Goal: Task Accomplishment & Management: Use online tool/utility

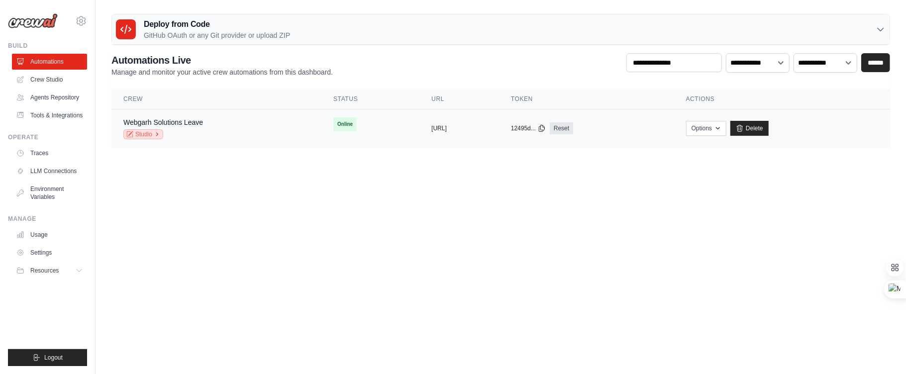
click at [142, 133] on link "Studio" at bounding box center [143, 134] width 40 height 10
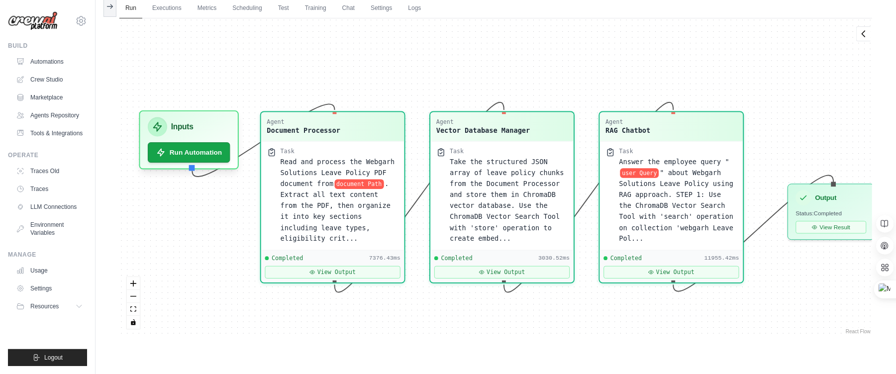
scroll to position [2856, 0]
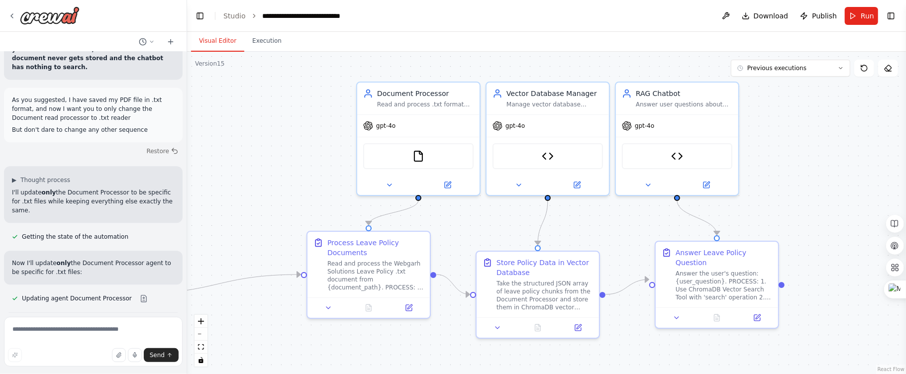
scroll to position [39800, 0]
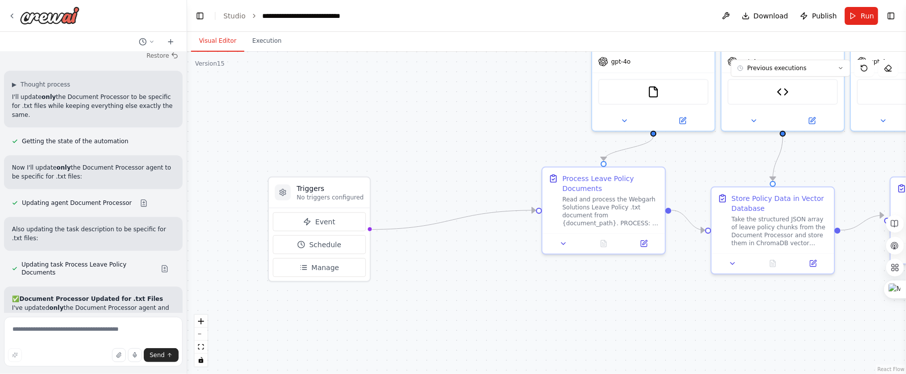
drag, startPoint x: 296, startPoint y: 199, endPoint x: 532, endPoint y: 143, distance: 242.2
click at [532, 143] on div ".deletable-edge-delete-btn { width: 20px; height: 20px; border: 0px solid #ffff…" at bounding box center [546, 213] width 719 height 322
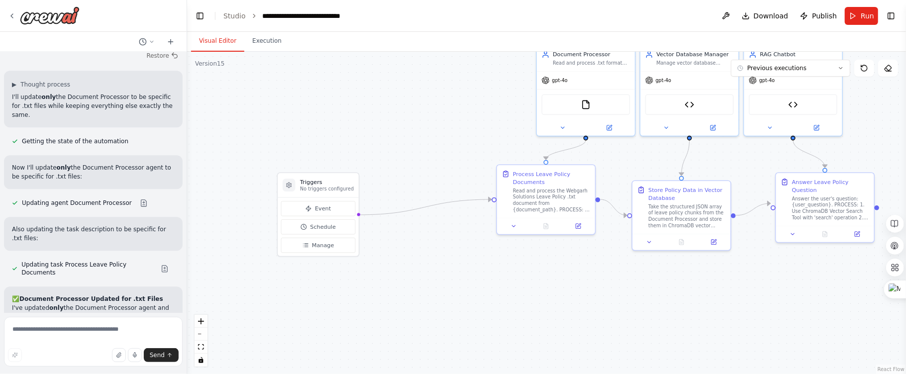
drag, startPoint x: 530, startPoint y: 139, endPoint x: 478, endPoint y: 141, distance: 51.8
click at [478, 141] on div ".deletable-edge-delete-btn { width: 20px; height: 20px; border: 0px solid #ffff…" at bounding box center [546, 213] width 719 height 322
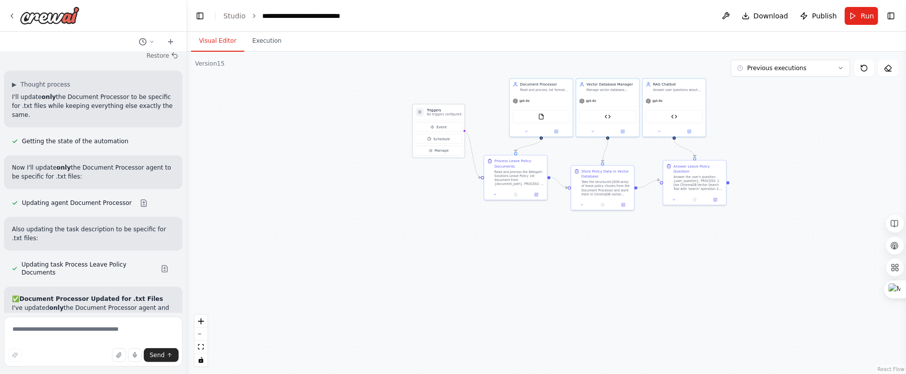
drag, startPoint x: 361, startPoint y: 167, endPoint x: 428, endPoint y: 113, distance: 86.0
click at [428, 113] on div "Triggers No triggers configured" at bounding box center [444, 111] width 34 height 9
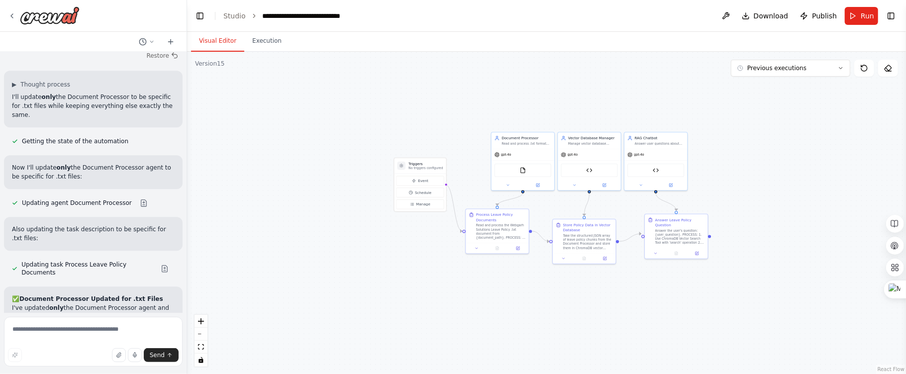
drag, startPoint x: 686, startPoint y: 241, endPoint x: 662, endPoint y: 305, distance: 67.8
click at [662, 305] on div ".deletable-edge-delete-btn { width: 20px; height: 20px; border: 0px solid #ffff…" at bounding box center [546, 213] width 719 height 322
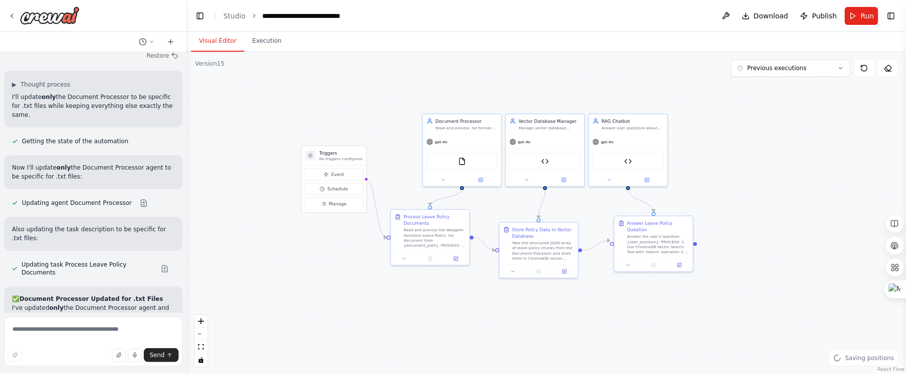
drag, startPoint x: 727, startPoint y: 237, endPoint x: 745, endPoint y: 240, distance: 18.6
click at [745, 240] on div ".deletable-edge-delete-btn { width: 20px; height: 20px; border: 0px solid #ffff…" at bounding box center [546, 213] width 719 height 322
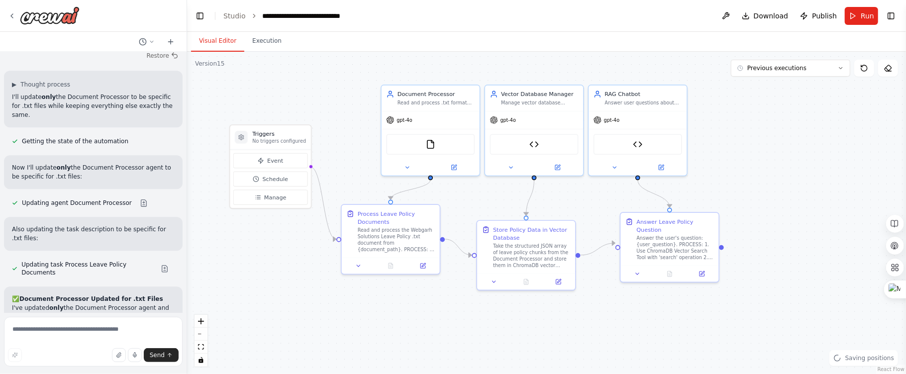
drag, startPoint x: 738, startPoint y: 227, endPoint x: 776, endPoint y: 229, distance: 38.9
click at [776, 229] on div ".deletable-edge-delete-btn { width: 20px; height: 20px; border: 0px solid #ffff…" at bounding box center [546, 213] width 719 height 322
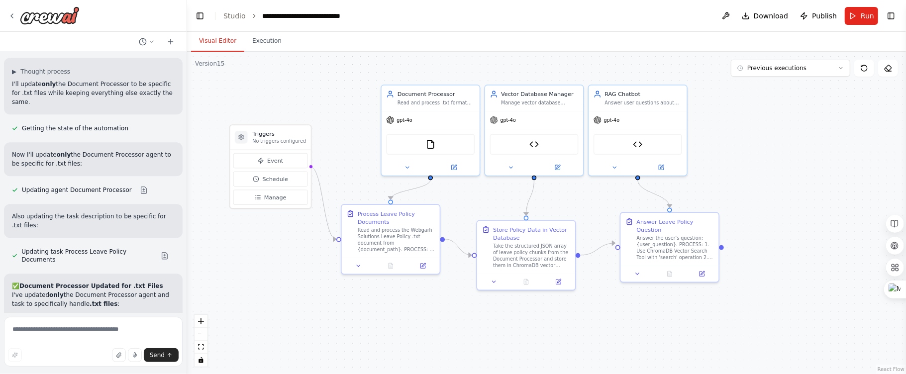
scroll to position [39816, 0]
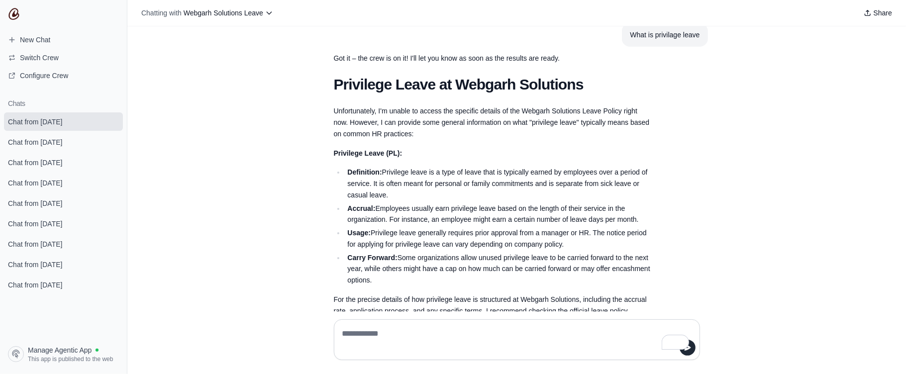
scroll to position [604, 0]
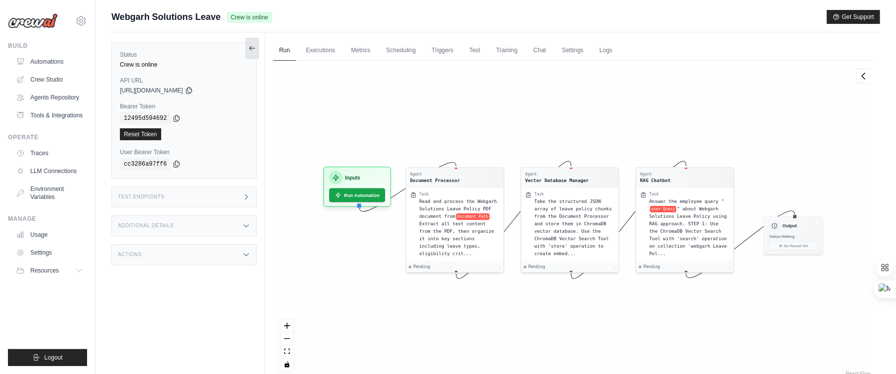
click at [254, 49] on icon at bounding box center [252, 48] width 8 height 8
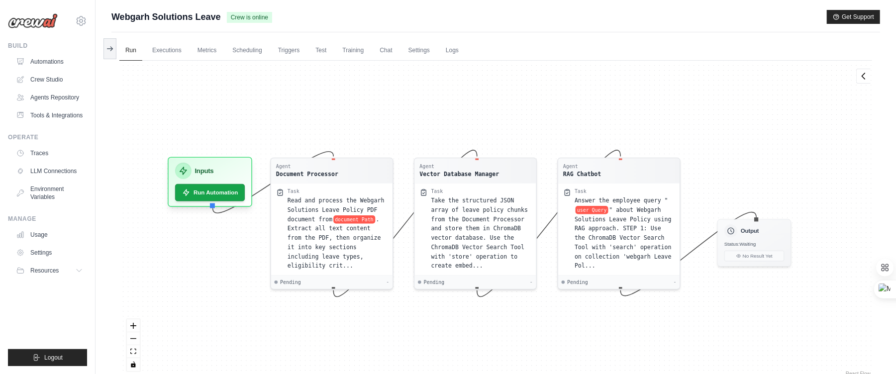
drag, startPoint x: 351, startPoint y: 111, endPoint x: 405, endPoint y: 76, distance: 64.4
click at [405, 76] on div "Agent Document Processor Task Read and process the Webgarh Solutions Leave Poli…" at bounding box center [495, 220] width 753 height 318
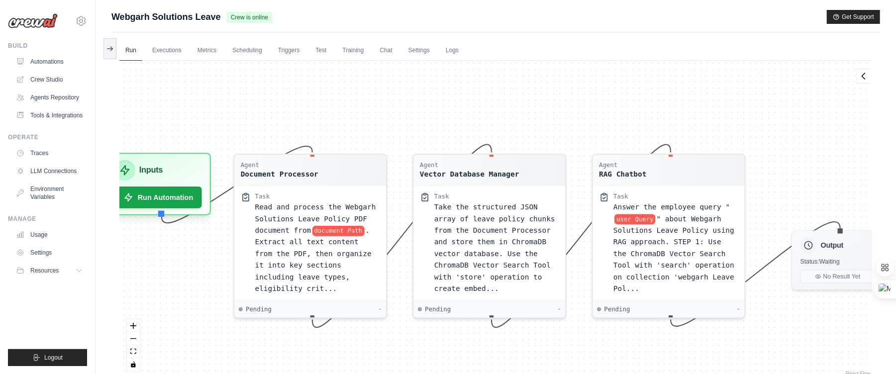
drag, startPoint x: 411, startPoint y: 99, endPoint x: 394, endPoint y: 86, distance: 21.3
click at [394, 86] on div "Agent Document Processor Task Read and process the Webgarh Solutions Leave Poli…" at bounding box center [495, 220] width 753 height 318
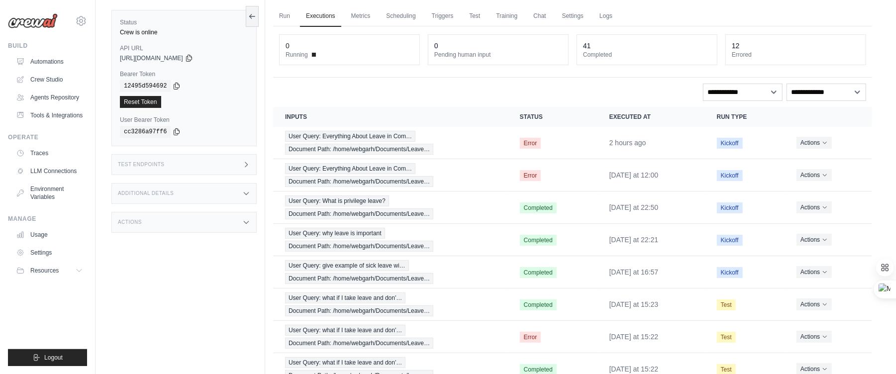
scroll to position [166, 0]
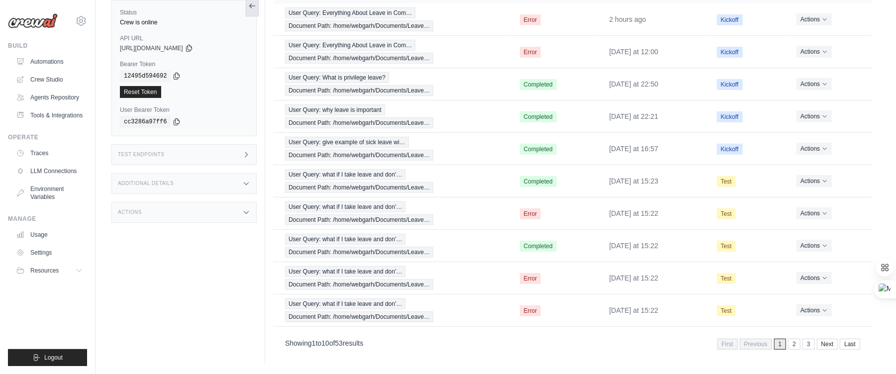
click at [249, 10] on button at bounding box center [252, 6] width 13 height 21
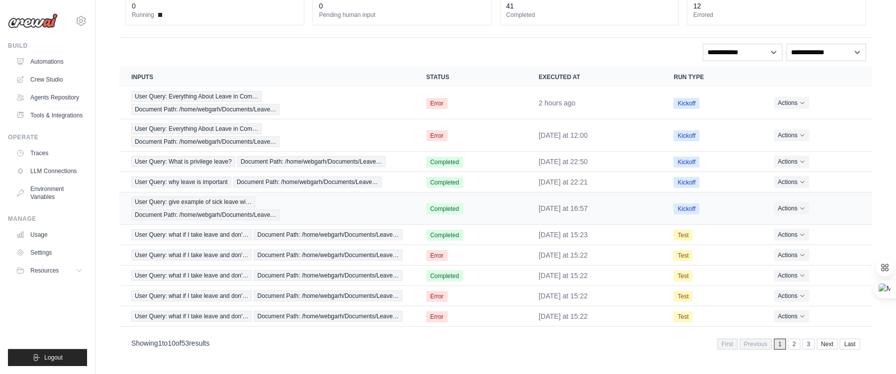
scroll to position [0, 0]
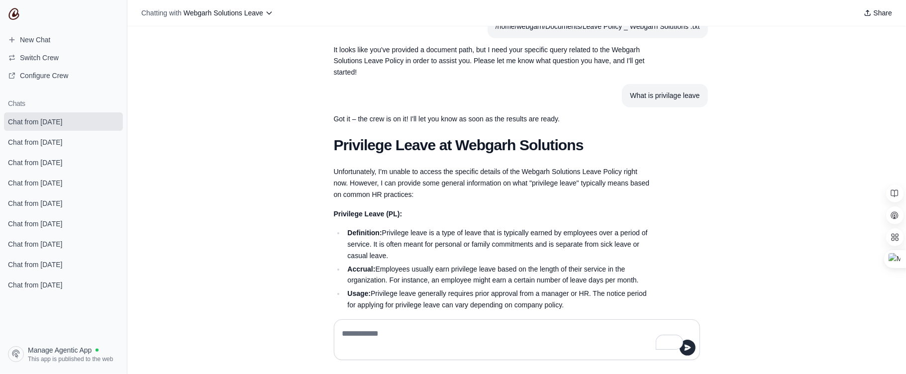
scroll to position [604, 0]
